Goal: Find specific page/section: Find specific page/section

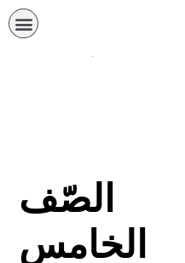
click at [89, 104] on div at bounding box center [93, 85] width 168 height 43
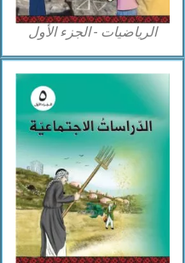
scroll to position [1071, 0]
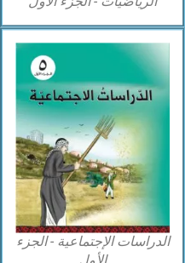
click at [129, 130] on img at bounding box center [92, 138] width 154 height 190
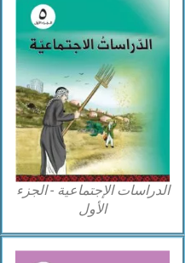
scroll to position [1104, 0]
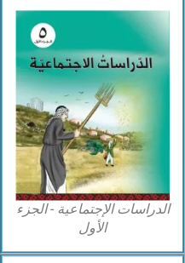
click at [136, 104] on img at bounding box center [92, 105] width 154 height 190
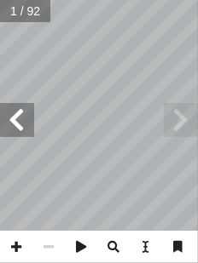
click at [193, 121] on span at bounding box center [181, 120] width 34 height 34
click at [15, 118] on span at bounding box center [17, 120] width 34 height 34
click at [191, 112] on span at bounding box center [181, 120] width 34 height 34
click at [180, 111] on span at bounding box center [181, 120] width 34 height 34
click at [19, 116] on span at bounding box center [17, 120] width 34 height 34
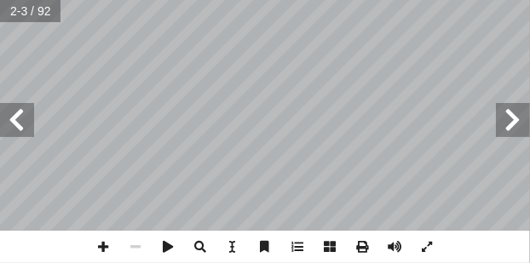
click at [27, 110] on span at bounding box center [17, 120] width 34 height 34
click at [21, 126] on span at bounding box center [17, 120] width 34 height 34
click at [18, 134] on span at bounding box center [17, 120] width 34 height 34
click at [14, 130] on span at bounding box center [17, 120] width 34 height 34
click at [11, 135] on span at bounding box center [17, 120] width 34 height 34
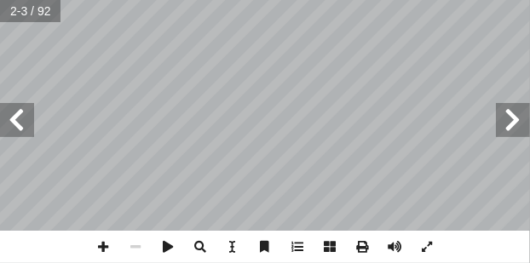
click at [13, 136] on span at bounding box center [17, 120] width 34 height 34
click at [11, 136] on span at bounding box center [17, 120] width 34 height 34
click at [14, 130] on span at bounding box center [17, 120] width 34 height 34
click at [18, 133] on span at bounding box center [17, 120] width 34 height 34
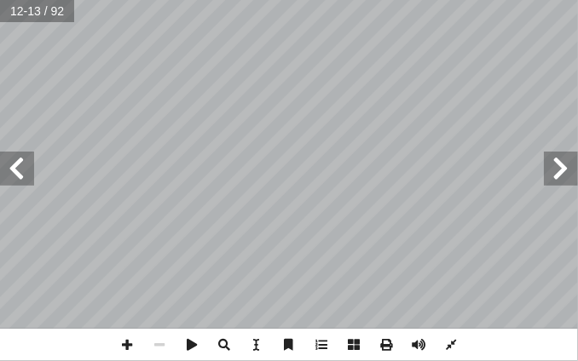
click at [28, 170] on span at bounding box center [17, 169] width 34 height 34
click at [28, 173] on span at bounding box center [17, 169] width 34 height 34
click at [27, 170] on span at bounding box center [17, 169] width 34 height 34
click at [25, 170] on span at bounding box center [17, 169] width 34 height 34
click at [197, 162] on span at bounding box center [561, 169] width 34 height 34
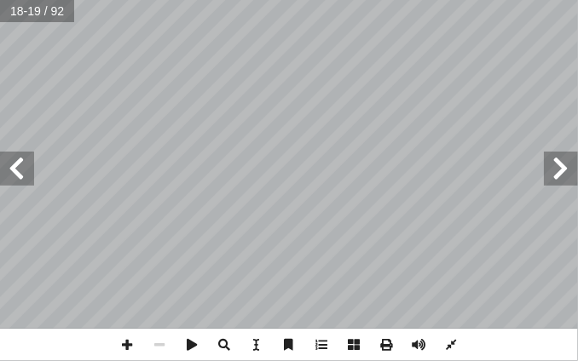
click at [197, 168] on span at bounding box center [561, 169] width 34 height 34
click at [197, 172] on span at bounding box center [561, 169] width 34 height 34
click at [197, 163] on span at bounding box center [561, 169] width 34 height 34
click at [25, 168] on span at bounding box center [17, 169] width 34 height 34
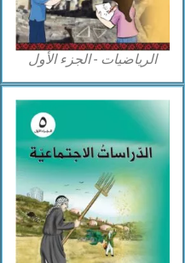
scroll to position [999, 0]
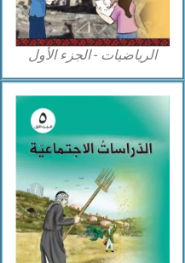
click at [141, 168] on img at bounding box center [92, 190] width 154 height 190
